Goal: Communication & Community: Answer question/provide support

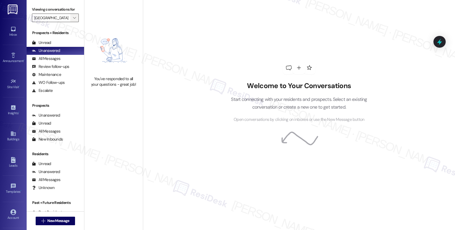
click at [73, 20] on icon "" at bounding box center [74, 18] width 3 height 4
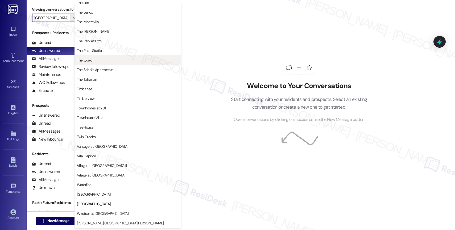
scroll to position [973, 0]
click at [95, 61] on span "The Quad" at bounding box center [128, 59] width 102 height 5
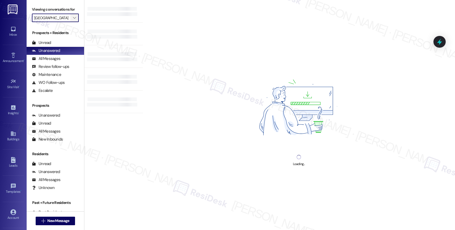
type input "The Quad"
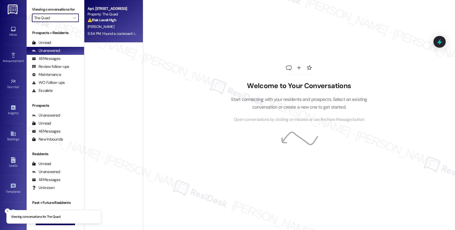
click at [107, 21] on strong "⚠️ Risk Level: High" at bounding box center [101, 20] width 29 height 5
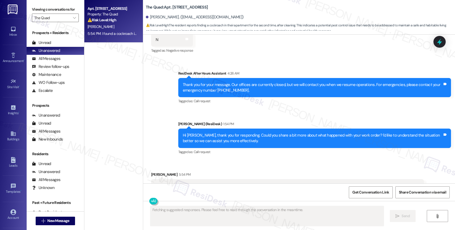
scroll to position [1774, 0]
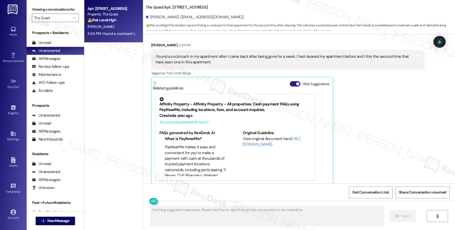
click at [290, 81] on button "Hide Suggestions" at bounding box center [295, 83] width 11 height 5
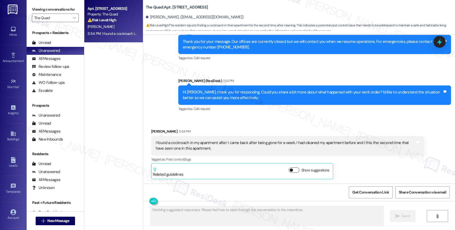
scroll to position [1682, 0]
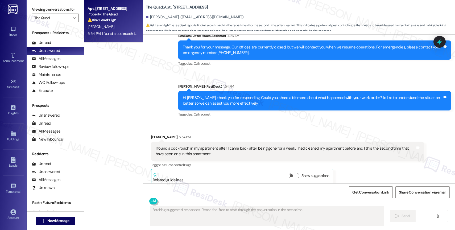
click at [212, 110] on div "Tagged as: Call request Click to highlight conversations about Call request" at bounding box center [314, 114] width 273 height 8
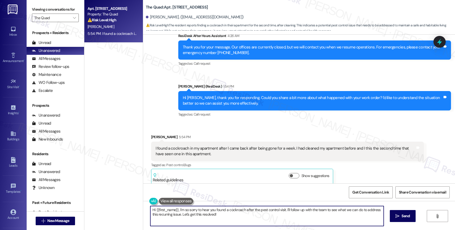
click at [197, 215] on textarea "Hi {{first_name}}, I'm so sorry to hear you found a cockroach after the pest co…" at bounding box center [266, 216] width 233 height 20
drag, startPoint x: 176, startPoint y: 209, endPoint x: 130, endPoint y: 202, distance: 46.0
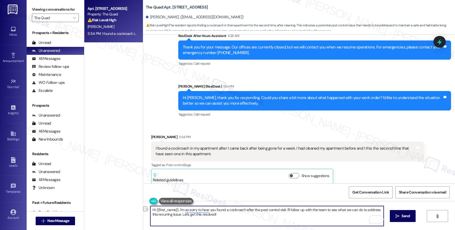
click at [130, 202] on div "Apt. 105C, 307 SW 7th Street Property: The Quad ⚠️ Risk Level: High The residen…" at bounding box center [269, 115] width 370 height 230
drag, startPoint x: 260, startPoint y: 209, endPoint x: 262, endPoint y: 217, distance: 8.0
click at [262, 217] on textarea "I'm so sorry to hear you found a cockroach after the pest control visit. I'll f…" at bounding box center [266, 216] width 233 height 20
click at [214, 209] on textarea "I'm so sorry to hear you found a cockroach after the pest control visit. I'll r…" at bounding box center [266, 216] width 233 height 20
drag, startPoint x: 264, startPoint y: 209, endPoint x: 337, endPoint y: 211, distance: 73.4
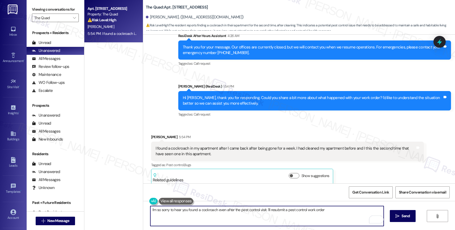
click at [337, 211] on textarea "I'm so sorry to hear you found a cockroach even after the pest control visit. I…" at bounding box center [266, 216] width 233 height 20
type textarea "I'm so sorry to hear you found a cockroach even after the pest control visit. W…"
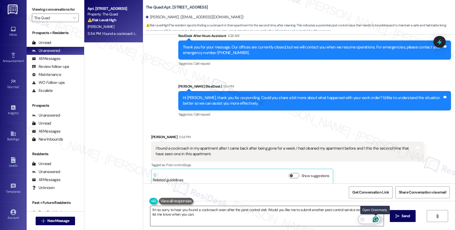
click at [376, 220] on icon "Open Grammarly. 0 Suggestions." at bounding box center [376, 219] width 6 height 6
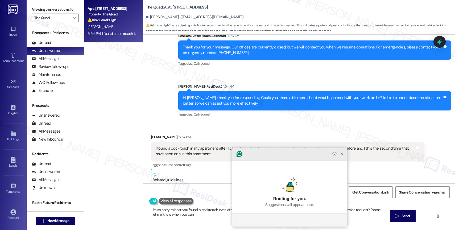
click at [342, 157] on icon "Close Grammarly Assistant" at bounding box center [342, 154] width 6 height 6
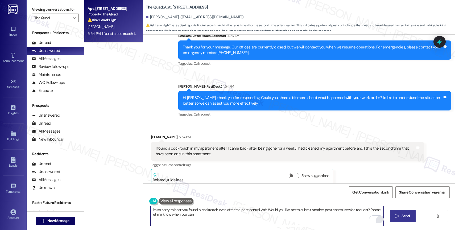
click at [397, 217] on icon "" at bounding box center [397, 216] width 4 height 4
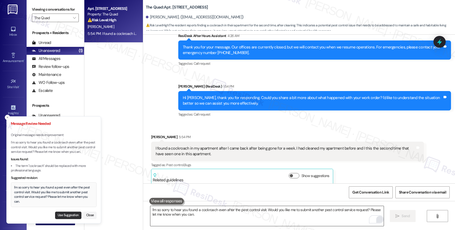
click at [68, 212] on button "Use Suggestion" at bounding box center [68, 214] width 26 height 7
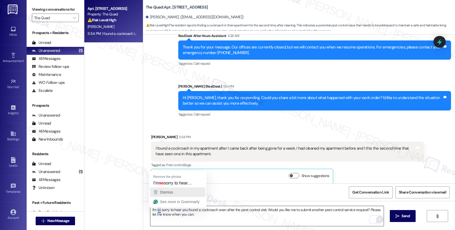
click at [163, 193] on span "Dismiss" at bounding box center [166, 192] width 13 height 4
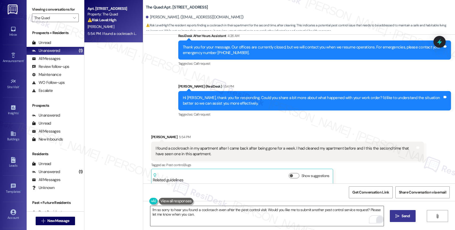
click at [406, 214] on span "Send" at bounding box center [405, 216] width 8 height 6
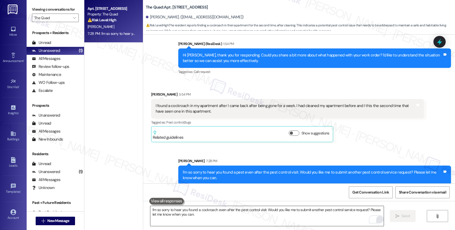
scroll to position [1725, 0]
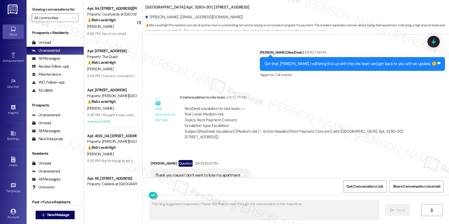
scroll to position [289, 0]
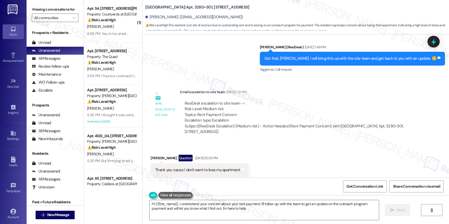
type textarea "Hi {{first_name}}, I understand your concern about your rent payment. I'll foll…"
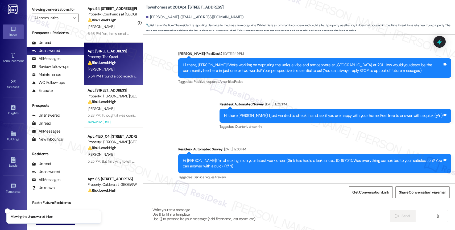
scroll to position [6193, 0]
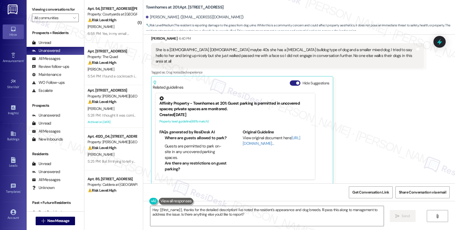
click at [290, 80] on button "Hide Suggestions" at bounding box center [295, 82] width 11 height 5
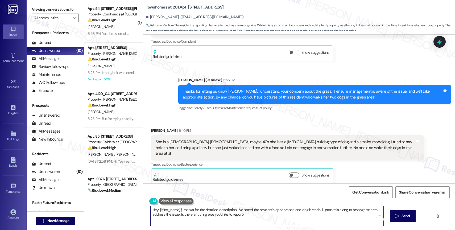
drag, startPoint x: 180, startPoint y: 209, endPoint x: 142, endPoint y: 207, distance: 38.3
click at [143, 207] on div "Hey {{first_name}}, thanks for the detailed description! I've noted the residen…" at bounding box center [299, 221] width 312 height 40
click at [286, 215] on textarea "Thanks for the detailed description! I've noted the resident's appearance and d…" at bounding box center [266, 216] width 233 height 20
click at [275, 219] on textarea "Thanks for the detailed description! I've noted the resident's appearance and d…" at bounding box center [266, 216] width 233 height 20
drag, startPoint x: 183, startPoint y: 214, endPoint x: 264, endPoint y: 218, distance: 81.2
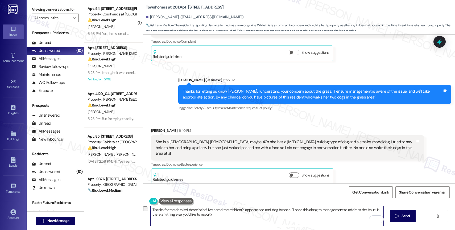
click at [264, 218] on textarea "Thanks for the detailed description! I've noted the resident's appearance and d…" at bounding box center [266, 216] width 233 height 20
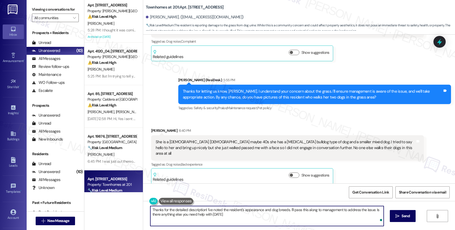
type textarea "Thanks for the detailed description! I've noted the resident's appearance and d…"
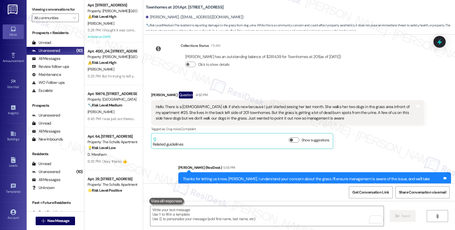
scroll to position [6009, 0]
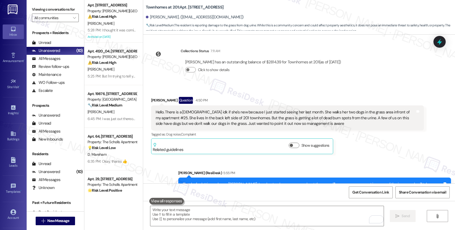
click at [279, 57] on div "Jorge Gonzalez-Casillas has an outstanding balance of $2814.39 for Townhomes at…" at bounding box center [263, 68] width 165 height 26
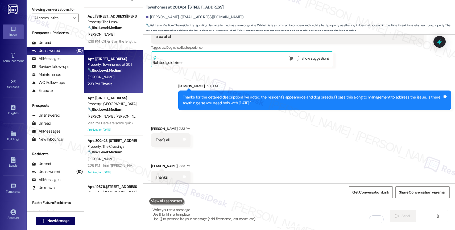
scroll to position [0, 0]
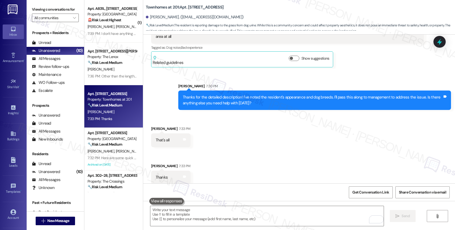
drag, startPoint x: 249, startPoint y: 145, endPoint x: 247, endPoint y: 149, distance: 4.7
click at [249, 145] on div "Received via SMS Jorge Gonzalez-Casillas 7:33 PM That's all Tags and notes Rece…" at bounding box center [299, 151] width 312 height 74
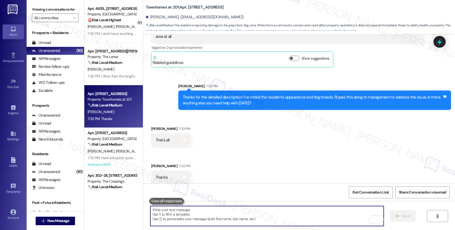
click at [191, 215] on textarea "To enrich screen reader interactions, please activate Accessibility in Grammarl…" at bounding box center [266, 216] width 233 height 20
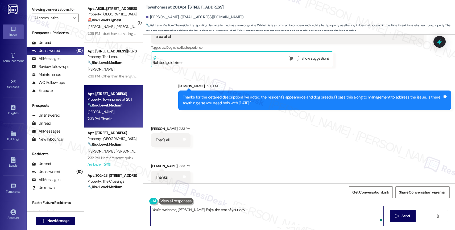
type textarea "You're welcome, Jorge. Enjoy the rest of your day!"
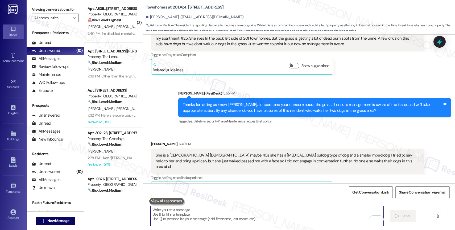
scroll to position [6037, 0]
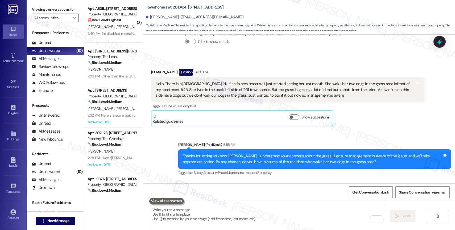
click at [228, 139] on div "Sent via SMS Sarah (ResiDesk) 5:55 PM Thanks for letting us know, Jorge. I unde…" at bounding box center [314, 159] width 281 height 43
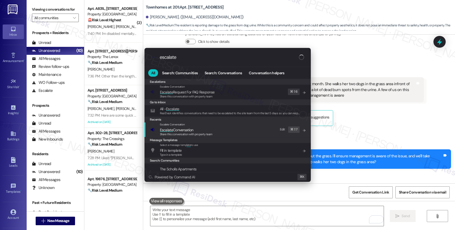
type input "escalate"
click at [187, 128] on span "Escalate Conversation" at bounding box center [177, 129] width 34 height 5
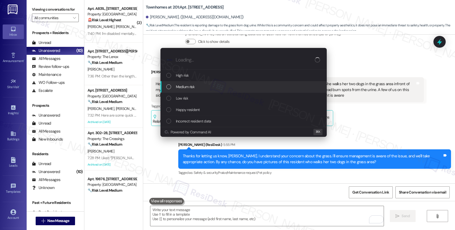
click at [196, 86] on div "Medium risk" at bounding box center [244, 87] width 156 height 6
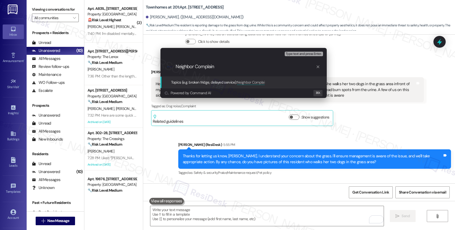
type input "Neighbor Complaint"
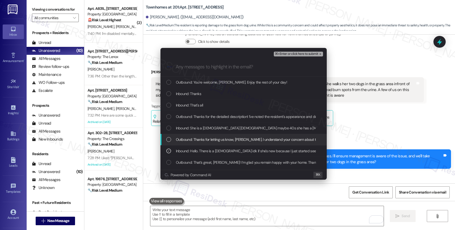
click at [222, 141] on span "Outbound: Thanks for letting us know, Jorge. I understand your concern about th…" at bounding box center [387, 139] width 422 height 6
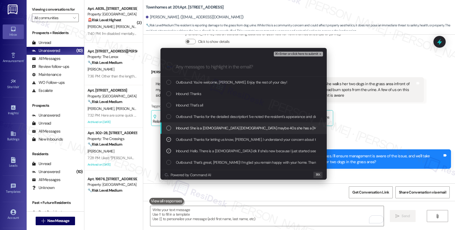
click at [222, 130] on span "Inbound: She is a white lady maybe 40s she has a white fat bulldog type of dog …" at bounding box center [429, 128] width 506 height 6
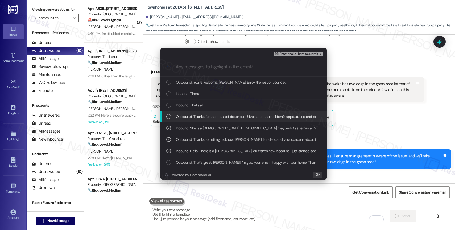
click at [222, 117] on span "Outbound: Thanks for the detailed description! I've noted the resident's appear…" at bounding box center [334, 117] width 317 height 6
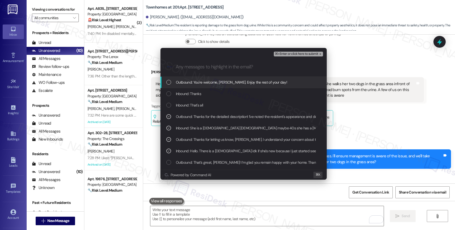
click at [299, 54] on span "⌘+Enter or click here to submit" at bounding box center [296, 54] width 43 height 4
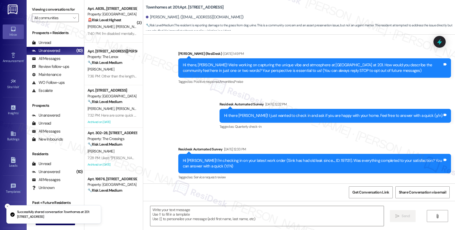
scroll to position [6271, 0]
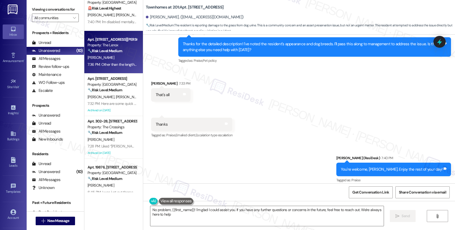
type textarea "No problem, {{first_name}}! I'm glad I could assist you. If you have any furthe…"
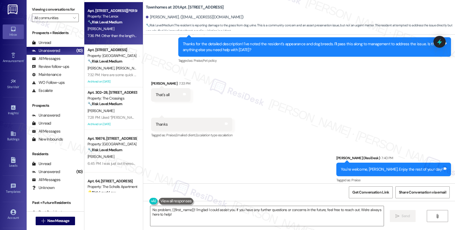
scroll to position [137, 0]
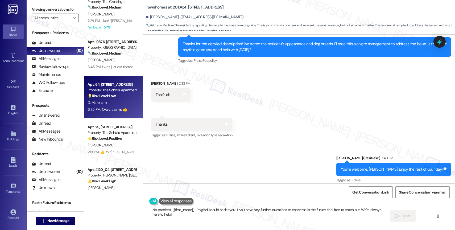
click at [110, 105] on div "D. Mareham" at bounding box center [112, 102] width 50 height 7
type textarea "Fetching suggested responses. Please feel free to read through the conversation…"
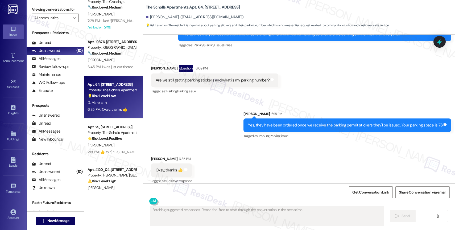
scroll to position [2294, 0]
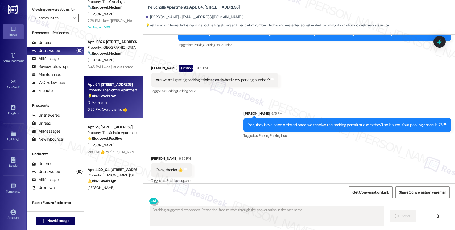
click at [229, 155] on div "Received via SMS Darlene Mareham 6:35 PM Okay, thanks 👍 Tags and notes Tagged a…" at bounding box center [299, 166] width 312 height 45
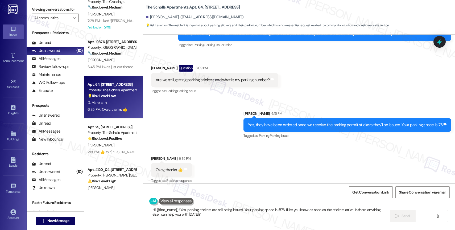
click at [172, 216] on textarea "Hi {{first_name}}! Yes, parking stickers are still being issued. Your parking s…" at bounding box center [266, 216] width 233 height 20
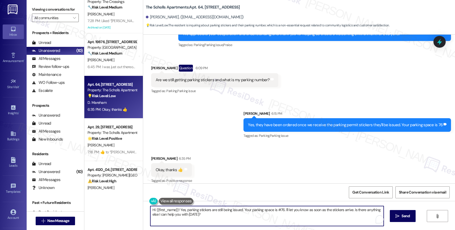
click at [172, 216] on textarea "Hi {{first_name}}! Yes, parking stickers are still being issued. Your parking s…" at bounding box center [266, 216] width 233 height 20
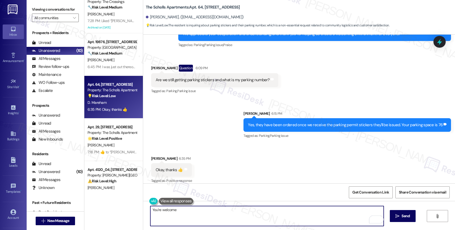
type textarea "You're welcome!"
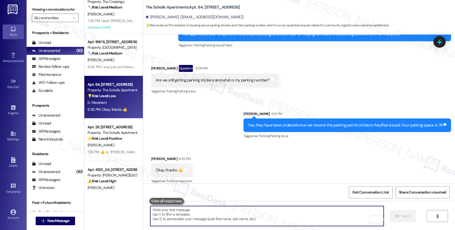
scroll to position [2331, 0]
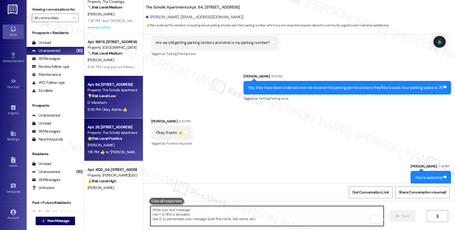
click at [106, 141] on div "🌟 Risk Level: Positive The resident is reacting to a community announcement reg…" at bounding box center [111, 139] width 49 height 6
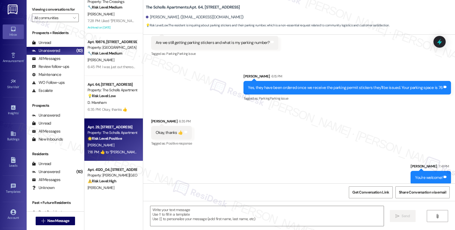
type textarea "Fetching suggested responses. Please feel free to read through the conversation…"
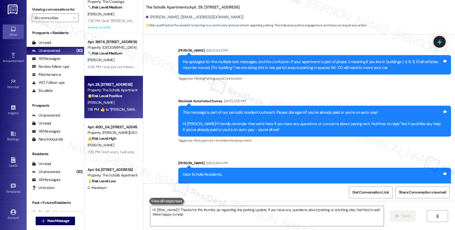
type textarea "Hi {{first_name}}! Thanks for the thumbs up regarding the parking update. If yo…"
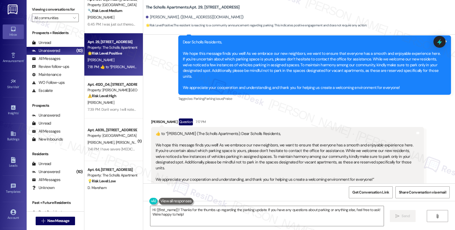
scroll to position [1530, 0]
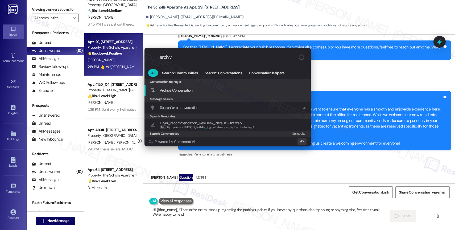
type input "archive"
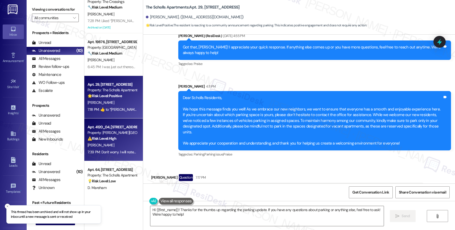
click at [114, 144] on div "S. Mason" at bounding box center [112, 145] width 50 height 7
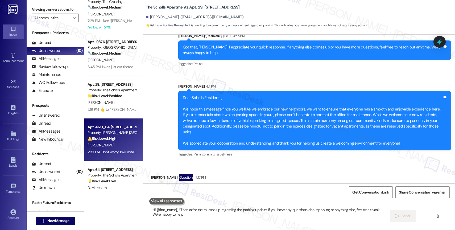
type textarea "Hi {{first_name}}! Thanks for the thumbs up regarding the parking update. If yo…"
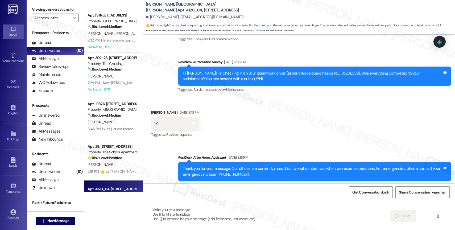
scroll to position [51, 0]
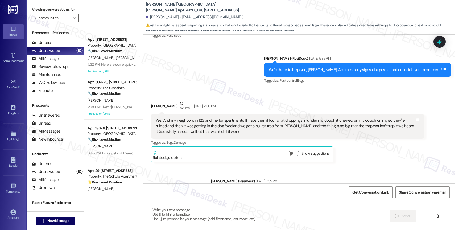
type textarea "Fetching suggested responses. Please feel free to read through the conversation…"
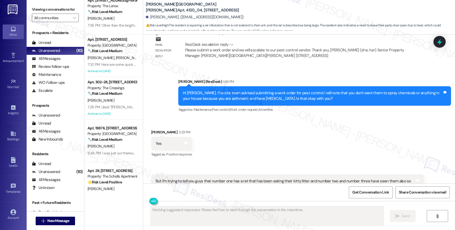
scroll to position [1819, 0]
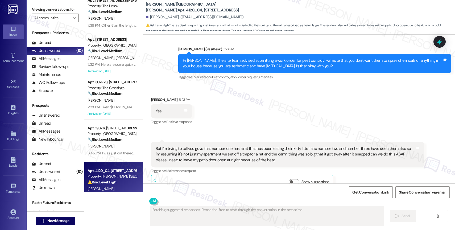
click at [111, 108] on div "7:28 PM: Liked “Sarah (The Crossings): Hi Ashley, I understand tha…” 7:28 PM: L…" at bounding box center [155, 107] width 137 height 5
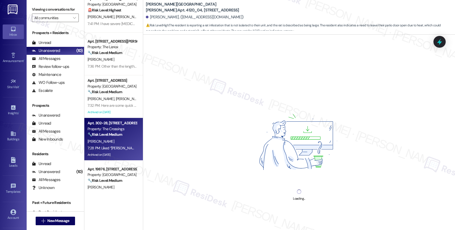
scroll to position [0, 0]
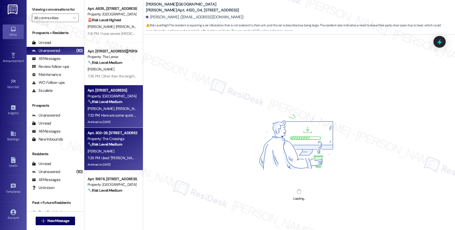
click at [110, 102] on strong "🔧 Risk Level: Medium" at bounding box center [104, 101] width 35 height 5
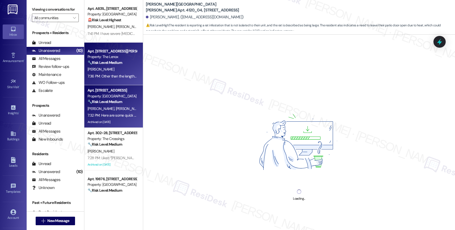
click at [110, 73] on div "7:36 PM: Other than the lengthy delay getting the items fixed, yes, I'm now sat…" at bounding box center [112, 76] width 50 height 7
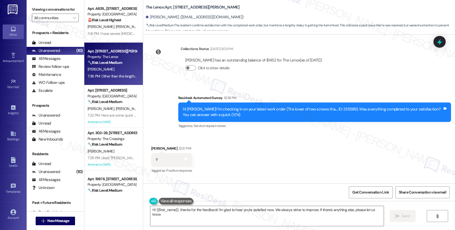
type textarea "Hi {{first_name}}, thanks for the feedback! I'm glad to hear you're satisfied n…"
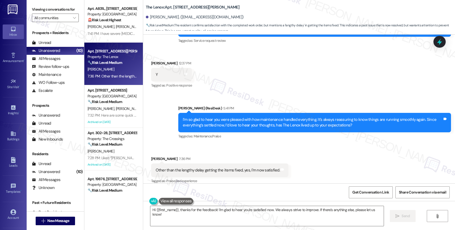
scroll to position [177, 0]
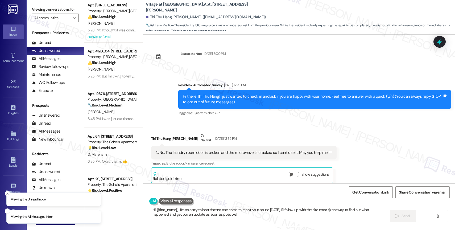
scroll to position [2636, 0]
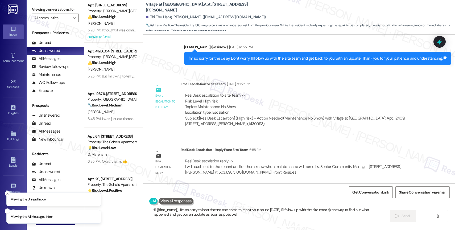
click at [182, 211] on textarea "Hi {{first_name}}, I'm so sorry to hear that no one came to repair your house […" at bounding box center [266, 216] width 233 height 20
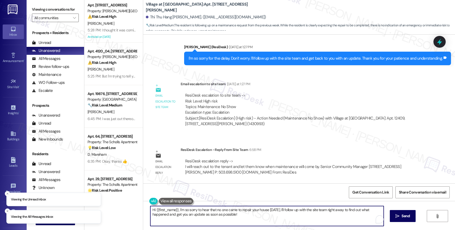
click at [182, 211] on textarea "Hi {{first_name}}, I'm so sorry to hear that no one came to repair your house l…" at bounding box center [266, 216] width 233 height 20
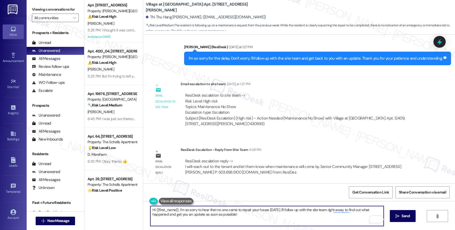
drag, startPoint x: 176, startPoint y: 209, endPoint x: 260, endPoint y: 225, distance: 85.5
click at [260, 225] on textarea "Hi {{first_name}}, I'm so sorry to hear that no one came to repair your house l…" at bounding box center [266, 216] width 233 height 20
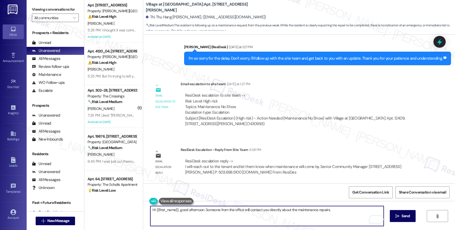
click at [250, 210] on textarea "Hi {{first_name}}, good afternoon. Someone from the office will contact you dir…" at bounding box center [266, 216] width 233 height 20
click at [333, 210] on textarea "Hi {{first_name}}, good afternoon. Someone from the office will contact you dir…" at bounding box center [266, 216] width 233 height 20
type textarea "Hi {{first_name}}, good afternoon. Someone from the office will contact you dir…"
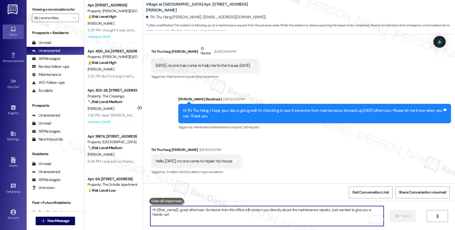
scroll to position [2673, 0]
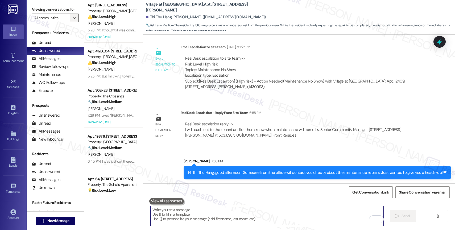
click at [72, 20] on span "" at bounding box center [74, 18] width 5 height 9
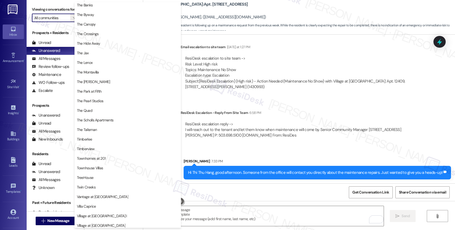
scroll to position [981, 0]
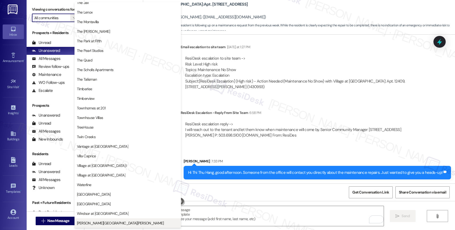
click at [96, 223] on span "[PERSON_NAME][GEOGRAPHIC_DATA][PERSON_NAME]" at bounding box center [120, 222] width 87 height 5
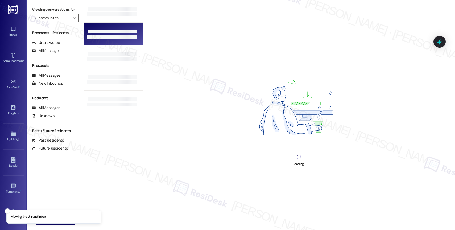
type input "[PERSON_NAME][GEOGRAPHIC_DATA][PERSON_NAME]"
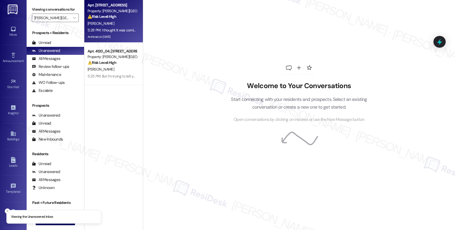
click at [112, 20] on div "[PERSON_NAME]" at bounding box center [112, 23] width 50 height 7
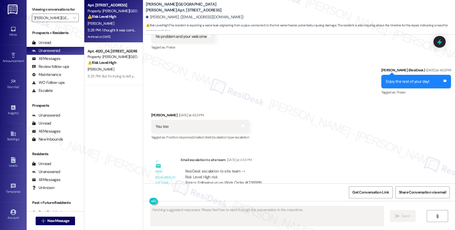
scroll to position [3822, 0]
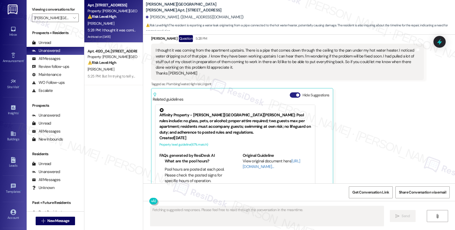
click at [290, 92] on button "Hide Suggestions" at bounding box center [295, 94] width 11 height 5
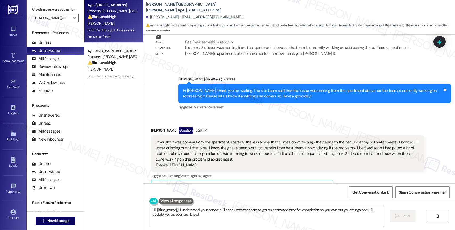
click at [192, 216] on textarea "Hi {{first_name}}, I understand your concern. I'll check with the team to get a…" at bounding box center [266, 216] width 233 height 20
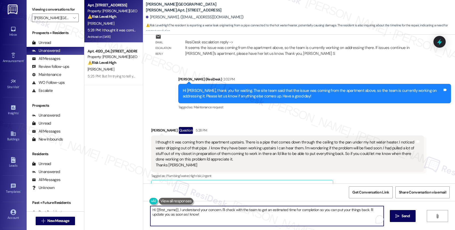
click at [192, 216] on textarea "Hi {{first_name}}, I understand your concern. I'll check with the team to get a…" at bounding box center [266, 216] width 233 height 20
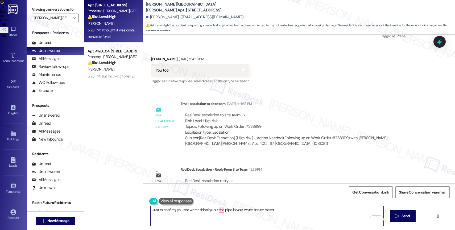
scroll to position [3587, 0]
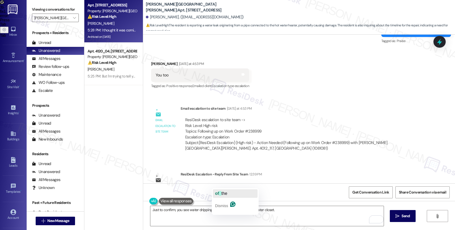
click at [222, 191] on span "the" at bounding box center [224, 193] width 6 height 5
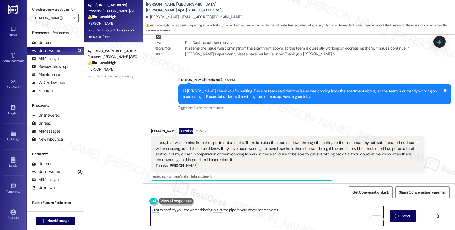
scroll to position [3728, 0]
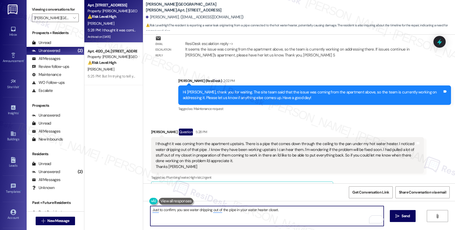
click at [150, 210] on textarea "Just to confirm, you see water dripping out of the pipe in your water heater cl…" at bounding box center [266, 216] width 233 height 20
click at [150, 208] on textarea "To confirm, you see water dripping out of the pipe in your water heater closet." at bounding box center [266, 216] width 233 height 20
click at [358, 212] on textarea "Sure, I'll do my best to get an ETA from maintenance. To confirm, you see water…" at bounding box center [266, 216] width 233 height 20
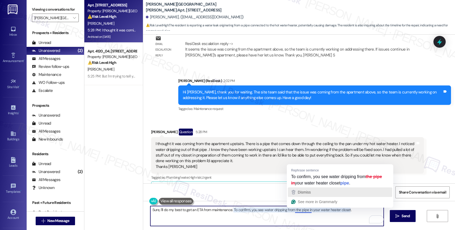
click at [314, 191] on div "Dismiss" at bounding box center [339, 192] width 99 height 8
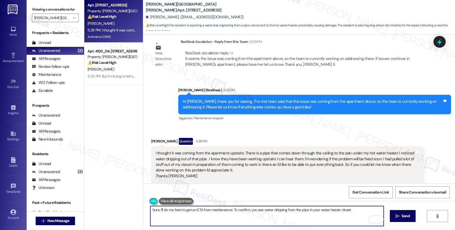
scroll to position [3730, 0]
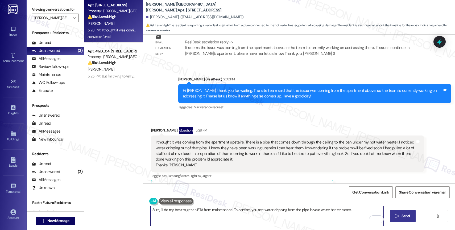
type textarea "Sure, I'll do my best to get an ETA from maintenance. To confirm, you see water…"
click at [396, 216] on icon "" at bounding box center [397, 216] width 4 height 4
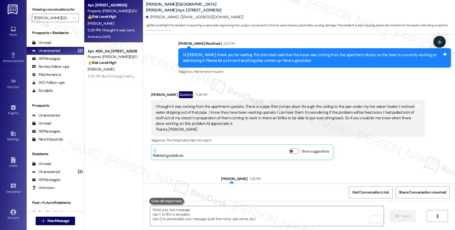
scroll to position [3767, 0]
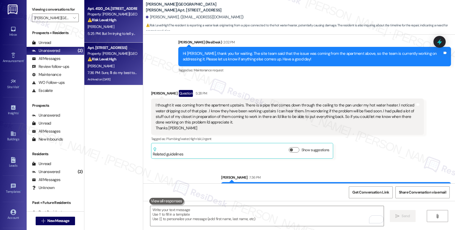
click at [103, 25] on div "S. Mason" at bounding box center [112, 26] width 50 height 7
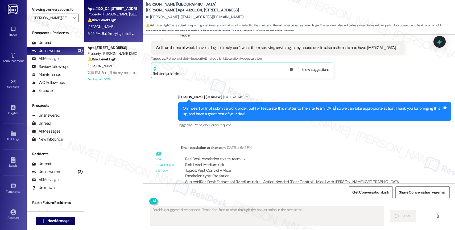
scroll to position [1819, 0]
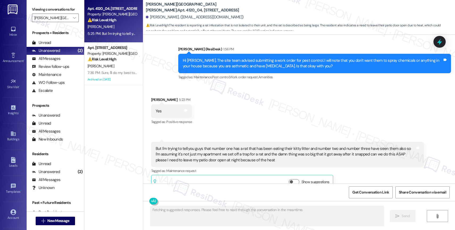
click at [236, 114] on div "Received via SMS Susan Mason 5:23 PM Yes Tags and notes Tagged as: Positive res…" at bounding box center [299, 140] width 312 height 110
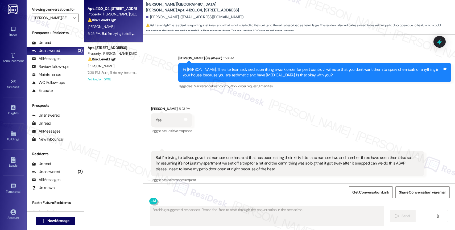
scroll to position [1807, 0]
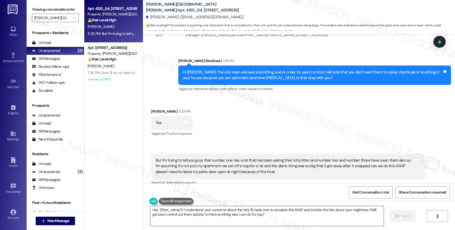
click at [201, 212] on textarea "Hey {{first_name}}! I understand your concerns about the rats. I'll make sure t…" at bounding box center [266, 216] width 233 height 20
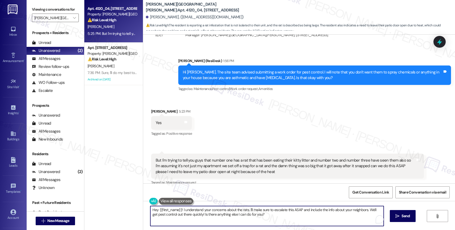
click at [201, 212] on textarea "Hey {{first_name}}! I understand your concerns about the rats. I'll make sure t…" at bounding box center [266, 216] width 233 height 20
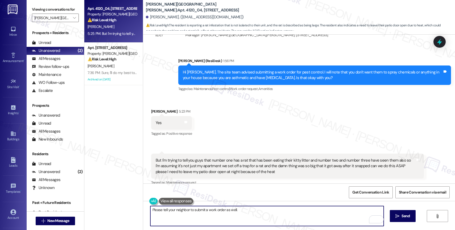
click at [150, 210] on textarea "Please tell your neighbor to submit a work order as well." at bounding box center [266, 216] width 233 height 20
click at [150, 210] on textarea "I will note that in the work order. Please tell your neighbor to submit a work …" at bounding box center [266, 216] width 233 height 20
click at [226, 210] on textarea "Don't worry. I will note that in the work order. Please tell your neighbor to s…" at bounding box center [266, 216] width 233 height 20
click at [261, 210] on textarea "Don't worry. I will note that in the work order. Please also tell your neighbor…" at bounding box center [266, 216] width 233 height 20
click at [321, 211] on textarea "Don't worry. I will note that in the work order. Please also tell your neighbor…" at bounding box center [266, 216] width 233 height 20
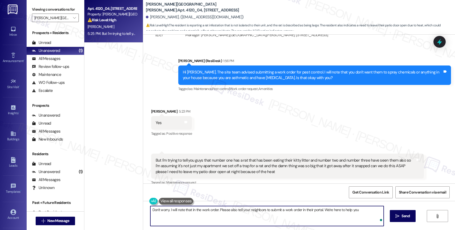
type textarea "Don't worry. I will note that in the work order. Please also tell your neighbor…"
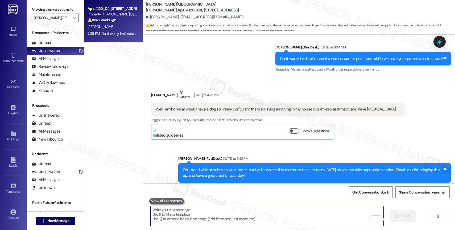
scroll to position [1510, 0]
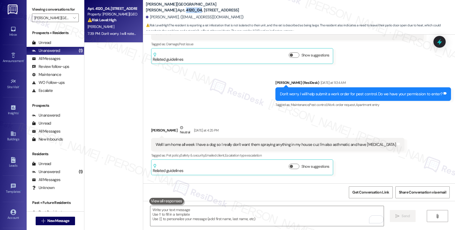
drag, startPoint x: 182, startPoint y: 7, endPoint x: 196, endPoint y: 8, distance: 14.4
click at [196, 8] on b "Witham Hill Oaks: Apt. 4120_04, 4275 NW Clubhouse Pl" at bounding box center [199, 7] width 106 height 11
copy b "4120_04"
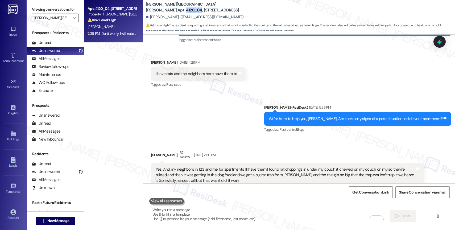
scroll to position [1110, 0]
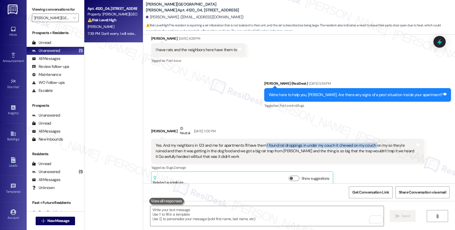
drag, startPoint x: 260, startPoint y: 132, endPoint x: 368, endPoint y: 133, distance: 108.8
click at [368, 143] on div "Yes. And my neighbors in 123 and me for apartments I'll have them I found rat d…" at bounding box center [286, 151] width 260 height 17
copy div "I found rat droppings in under my couch it chewed on my couch"
click at [236, 101] on div "Sent via SMS Sarah (ResiDesk) Aug 11, 2025 at 5:36 PM We're here to help you, S…" at bounding box center [299, 91] width 312 height 45
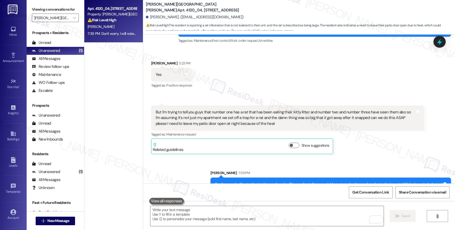
scroll to position [1856, 0]
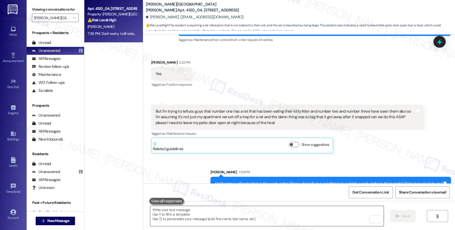
click at [190, 216] on textarea "To enrich screen reader interactions, please activate Accessibility in Grammarl…" at bounding box center [266, 216] width 233 height 20
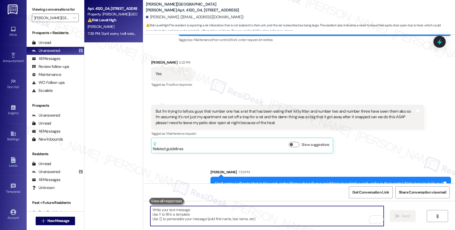
paste textarea "I found rat droppings in under my couch it chewed on my couch"
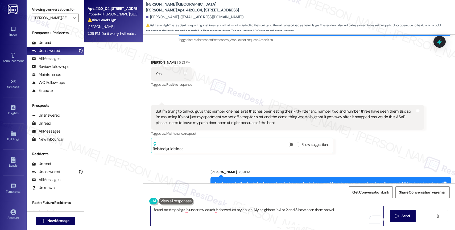
type textarea "I found rat droppings in under my couch it chewed on my couch. My neighbors in …"
click at [170, 210] on textarea "I found rat droppings in under my couch it chewed on my couch. My neighbors in …" at bounding box center [266, 216] width 233 height 20
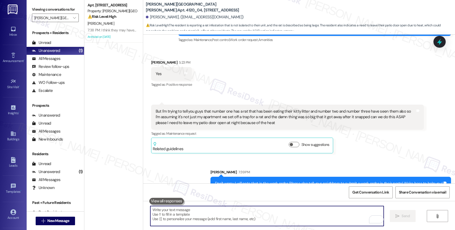
click at [187, 215] on textarea "To enrich screen reader interactions, please activate Accessibility in Grammarl…" at bounding box center [266, 216] width 233 height 20
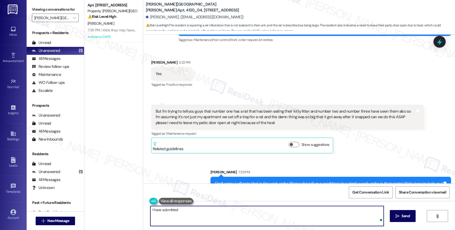
paste textarea "Work Order #239532"
click at [253, 210] on textarea "I have submitted Work Order #239532 on your behalf." at bounding box center [266, 216] width 233 height 20
paste textarea "If anything else comes up or you have more questions, feel free to reach out an…"
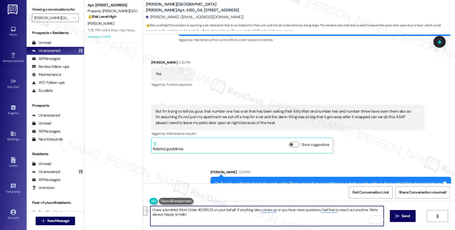
drag, startPoint x: 365, startPoint y: 209, endPoint x: 364, endPoint y: 213, distance: 4.8
click at [364, 213] on textarea "I have submitted Work Order #239532 on your behalf. If anything else comes up o…" at bounding box center [266, 216] width 233 height 20
click at [376, 219] on div "1" at bounding box center [376, 219] width 6 height 6
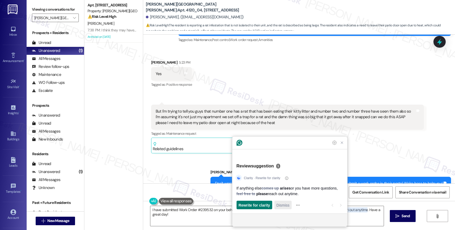
click at [282, 203] on span "Dismiss" at bounding box center [282, 205] width 13 height 6
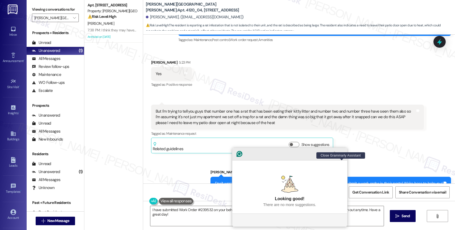
click at [342, 155] on icon "Close Grammarly Assistant" at bounding box center [342, 154] width 2 height 2
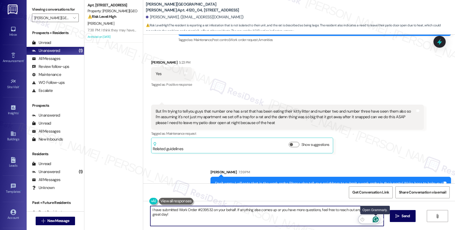
click at [375, 219] on icon "Open Grammarly. 0 Suggestions." at bounding box center [376, 219] width 6 height 6
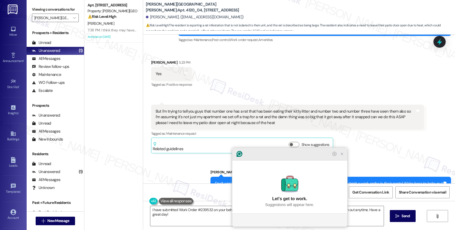
click at [342, 156] on icon "Close Grammarly Assistant" at bounding box center [342, 154] width 4 height 4
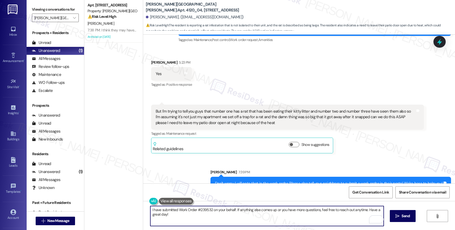
click at [150, 209] on textarea "I have submitted Work Order #239532 on your behalf. If anything else comes up o…" at bounding box center [266, 216] width 233 height 20
type textarea "[PERSON_NAME], I have submitted Work Order #239532 on your behalf. If anything …"
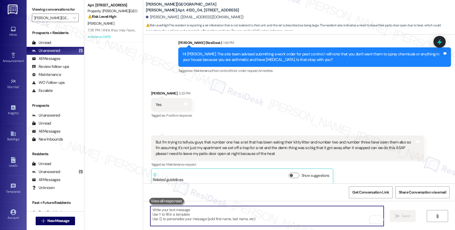
scroll to position [1819, 0]
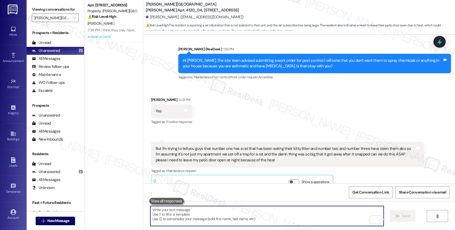
scroll to position [1899, 0]
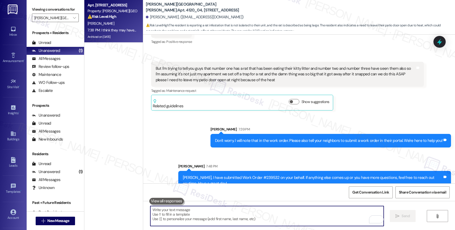
click at [105, 21] on div "[PERSON_NAME]" at bounding box center [112, 23] width 50 height 7
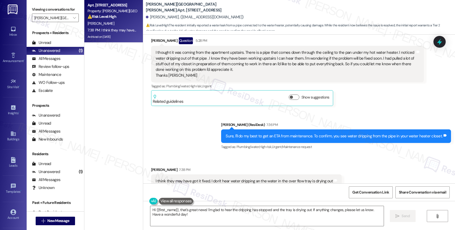
scroll to position [3820, 0]
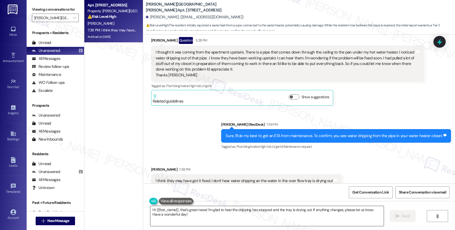
click at [163, 214] on textarea "Hi {{first_name}}, that's great news! I'm glad to hear the dripping has stopped…" at bounding box center [266, 216] width 233 height 20
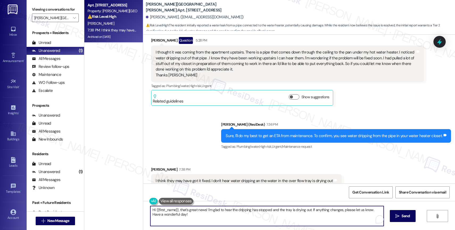
click at [163, 214] on textarea "Hi {{first_name}}, that's great news! I'm glad to hear the dripping has stopped…" at bounding box center [266, 216] width 233 height 20
click at [173, 216] on textarea "Hi {{first_name}}, that's great news! I'm glad to hear the dripping has stopped…" at bounding box center [266, 216] width 233 height 20
drag, startPoint x: 177, startPoint y: 211, endPoint x: 133, endPoint y: 203, distance: 44.3
click at [133, 203] on div "Apt. 4012_117, [STREET_ADDRESS] Property: [PERSON_NAME][GEOGRAPHIC_DATA][PERSON…" at bounding box center [269, 115] width 370 height 230
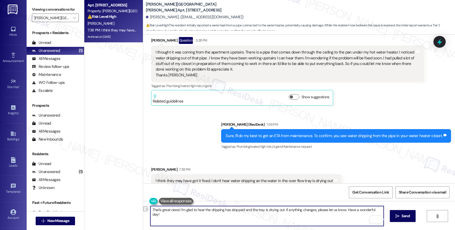
drag, startPoint x: 342, startPoint y: 210, endPoint x: 380, endPoint y: 209, distance: 38.3
click at [380, 209] on textarea "That's great news! I'm glad to hear the dripping has stopped and the tray is dr…" at bounding box center [266, 216] width 233 height 20
click at [373, 209] on textarea "That's great news! I'm glad to hear the dripping has stopped and the tray is dr…" at bounding box center [266, 216] width 233 height 20
drag, startPoint x: 354, startPoint y: 209, endPoint x: 372, endPoint y: 210, distance: 18.6
click at [372, 210] on textarea "That's great news! I'm glad to hear the dripping has stopped and the tray is dr…" at bounding box center [266, 216] width 233 height 20
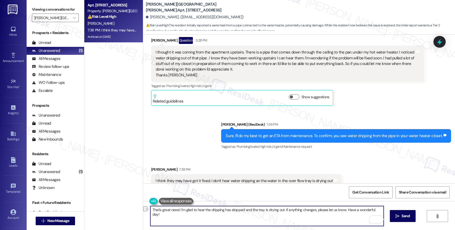
click at [364, 210] on textarea "That's great news! I'm glad to hear the dripping has stopped and the tray is dr…" at bounding box center [266, 216] width 233 height 20
drag, startPoint x: 353, startPoint y: 210, endPoint x: 385, endPoint y: 209, distance: 31.9
click at [385, 209] on div "That's great news! I'm glad to hear the dripping has stopped and the tray is dr…" at bounding box center [299, 221] width 312 height 40
type textarea "That's great news! I'm glad to hear the dripping has stopped and the tray is dr…"
click at [375, 220] on html "Inbox Go to Inbox Announcement • Send A Text Announcement Site Visit • Go to Si…" at bounding box center [227, 115] width 455 height 230
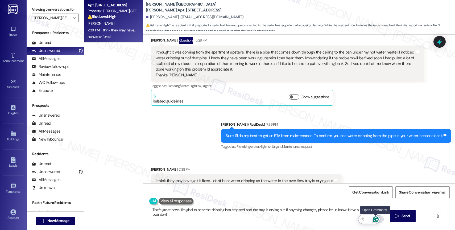
click at [375, 216] on button "Open Grammarly. 0 Suggestions." at bounding box center [375, 219] width 7 height 7
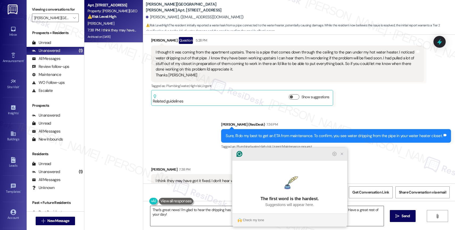
click at [341, 156] on icon "Close Grammarly Assistant" at bounding box center [342, 154] width 4 height 4
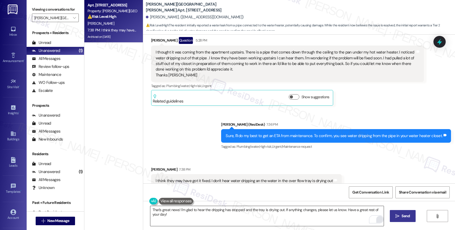
click at [402, 219] on button " Send" at bounding box center [403, 216] width 26 height 12
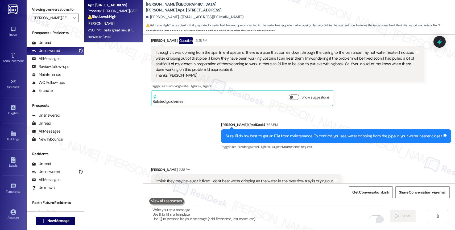
scroll to position [3857, 0]
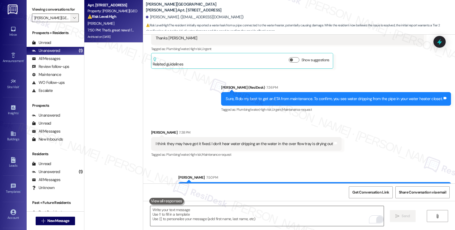
click at [73, 20] on icon "" at bounding box center [74, 18] width 3 height 4
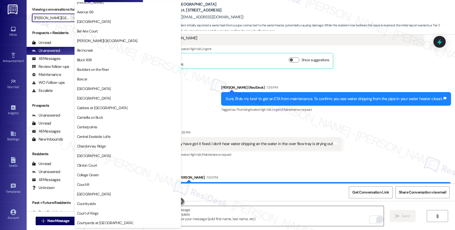
scroll to position [0, 0]
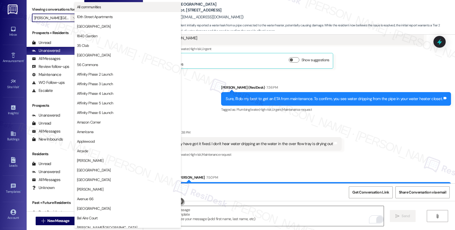
click at [97, 7] on span "All communities" at bounding box center [89, 6] width 24 height 5
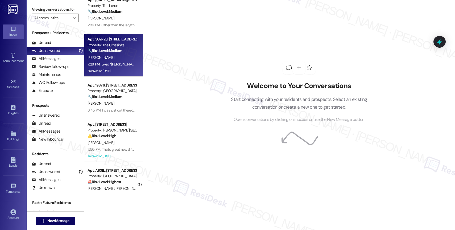
scroll to position [21, 0]
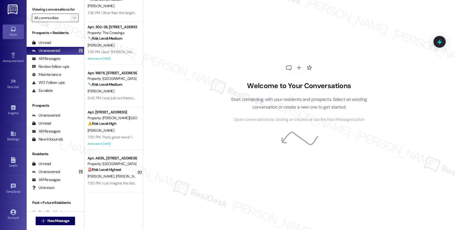
click at [73, 20] on icon "" at bounding box center [74, 18] width 3 height 4
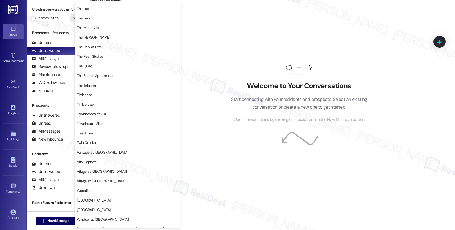
scroll to position [981, 0]
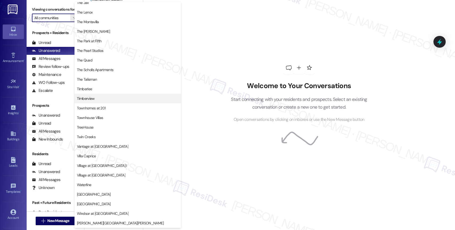
click at [114, 99] on span "Timberview" at bounding box center [128, 98] width 102 height 5
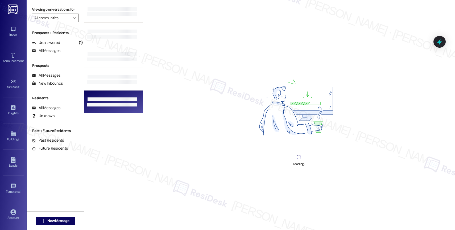
type input "Timberview"
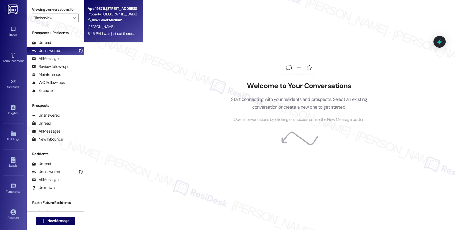
click at [113, 28] on div "[PERSON_NAME]" at bounding box center [112, 26] width 50 height 7
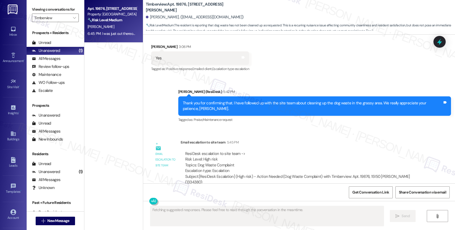
scroll to position [1970, 0]
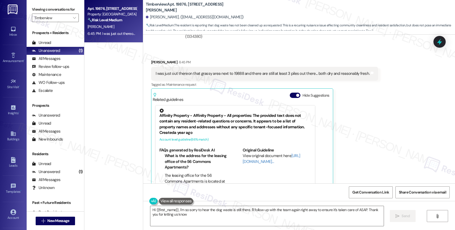
type textarea "Hi {{first_name}}, I'm so sorry to hear the dog waste is still there. I'll foll…"
click at [291, 93] on button "Hide Suggestions" at bounding box center [295, 95] width 11 height 5
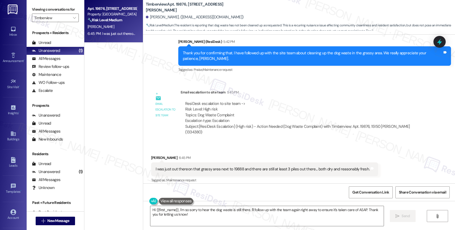
scroll to position [1878, 0]
